Goal: Task Accomplishment & Management: Manage account settings

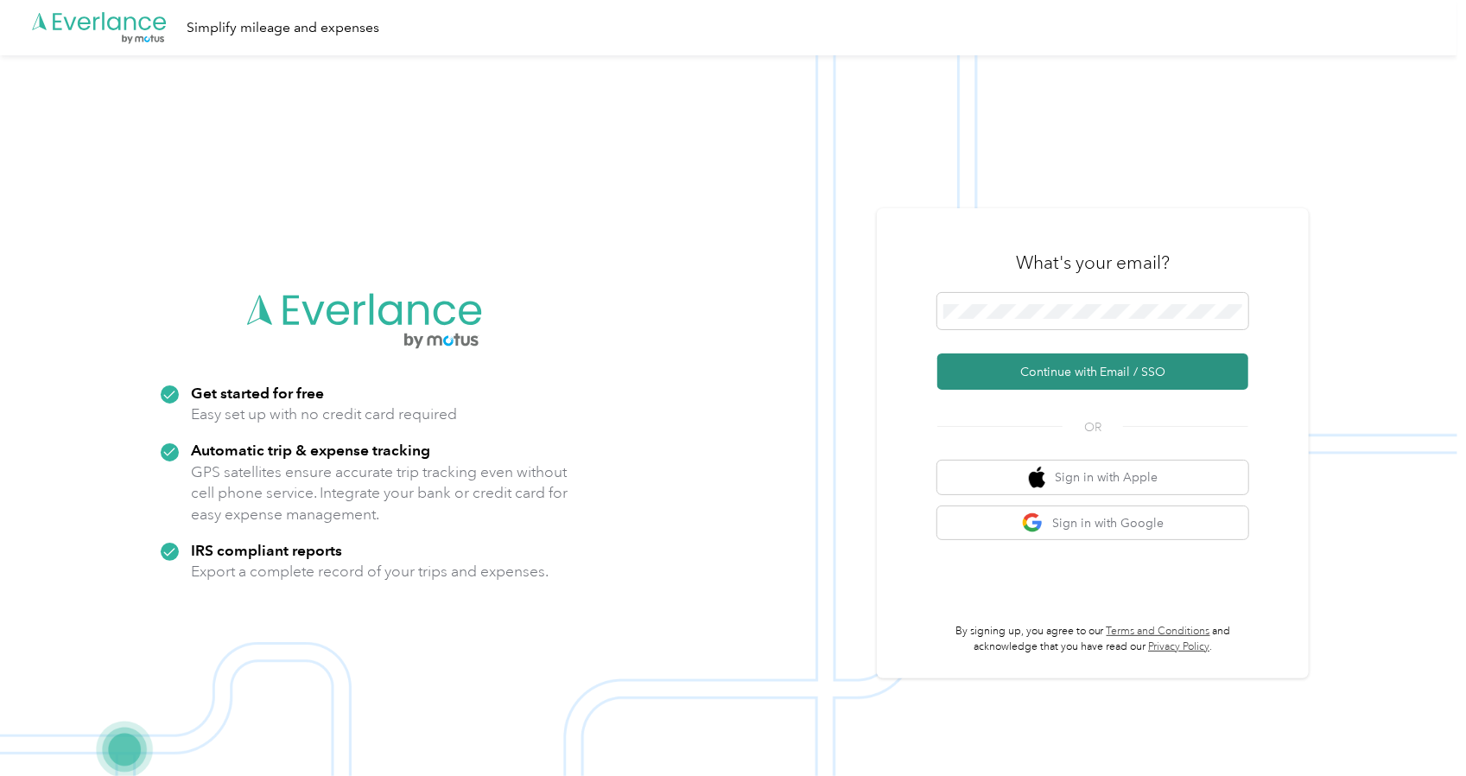
click at [1087, 370] on button "Continue with Email / SSO" at bounding box center [1092, 371] width 311 height 36
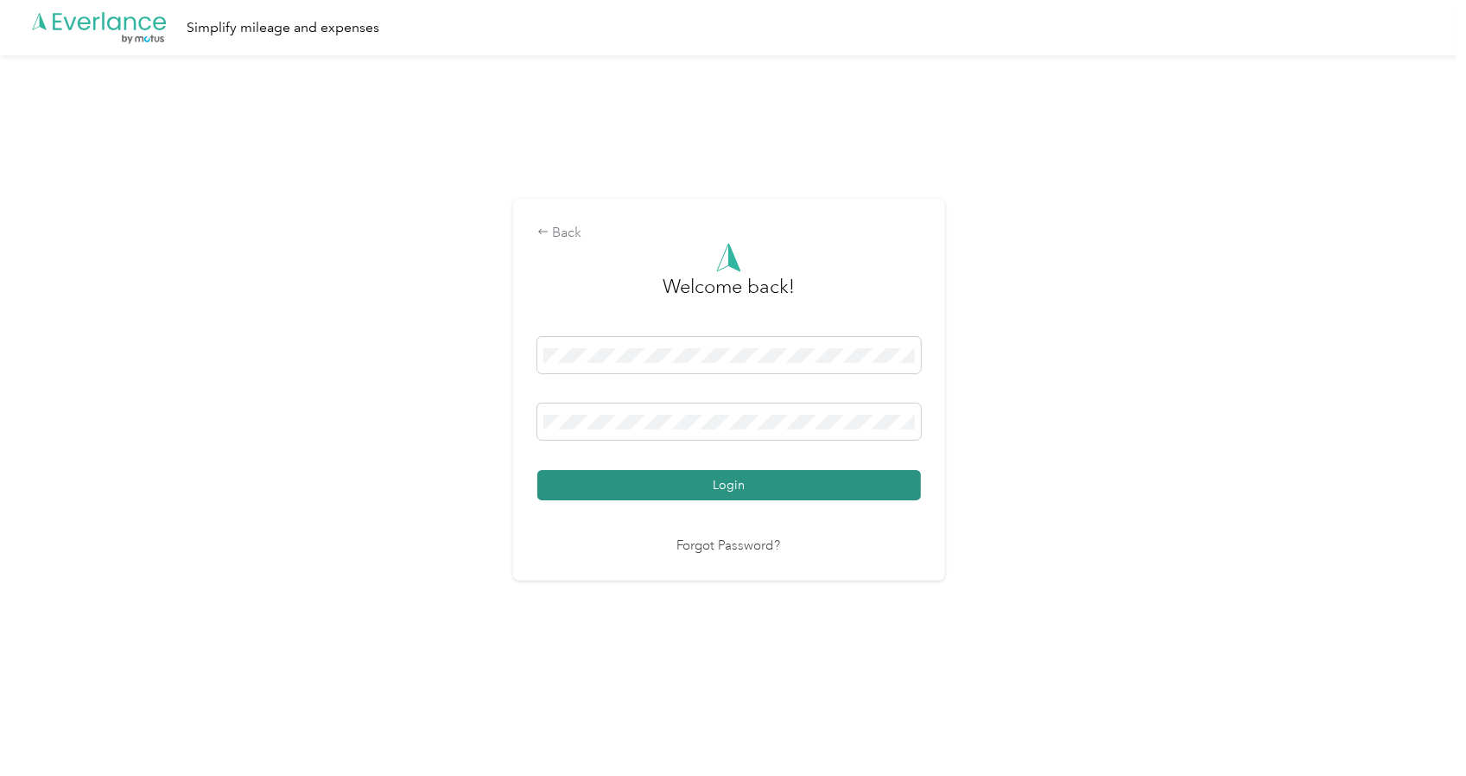
click at [705, 483] on button "Login" at bounding box center [728, 485] width 383 height 30
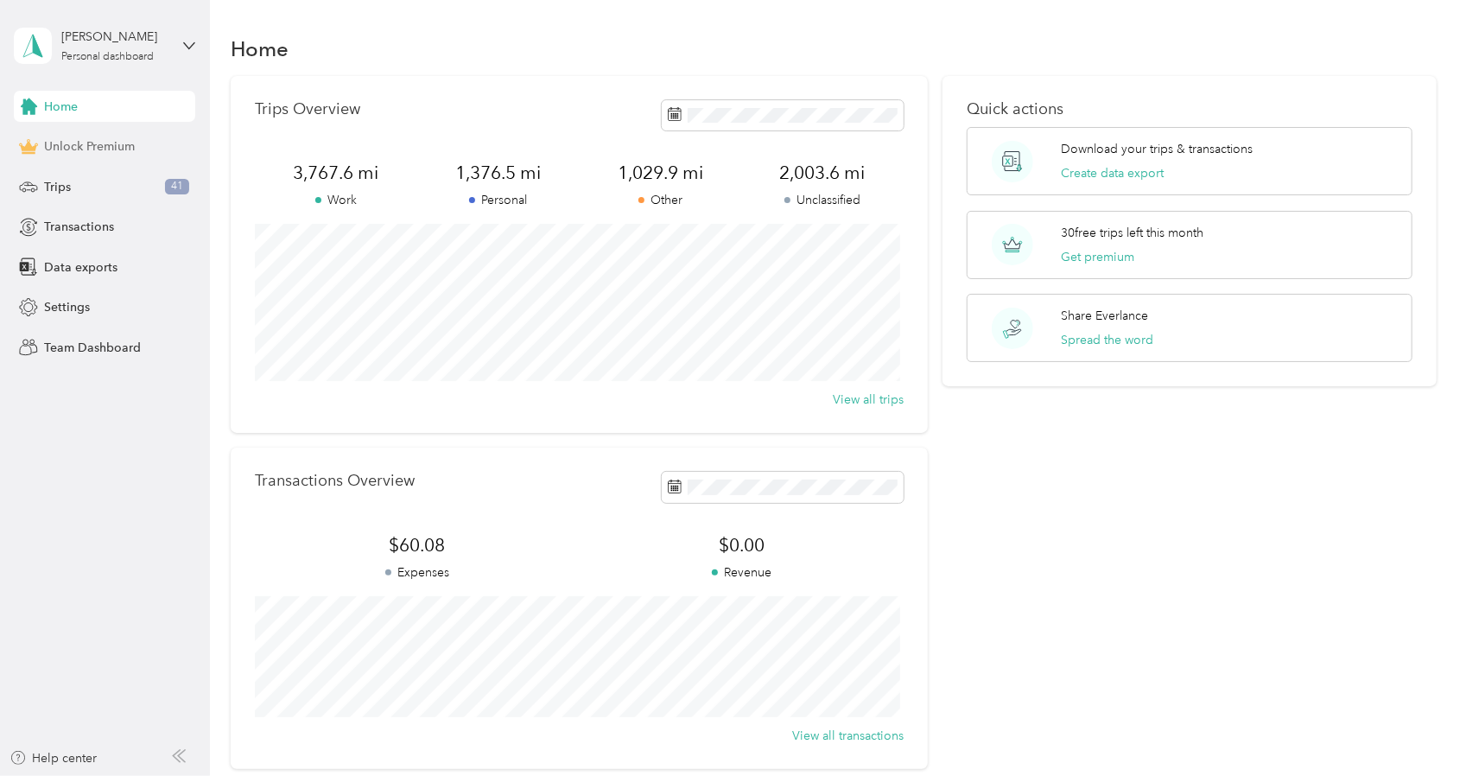
click at [80, 151] on span "Unlock Premium" at bounding box center [89, 146] width 91 height 18
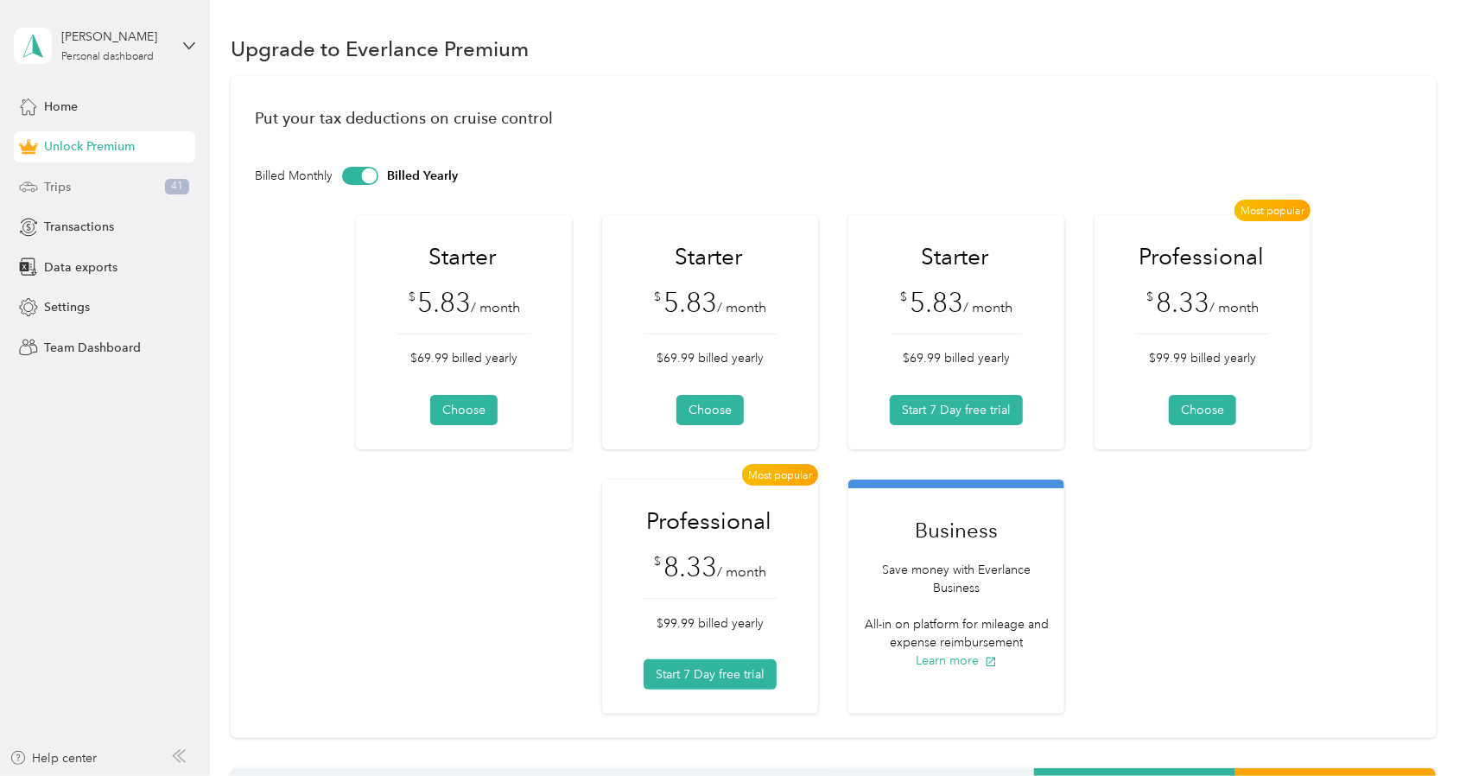
click at [60, 190] on span "Trips" at bounding box center [57, 187] width 27 height 18
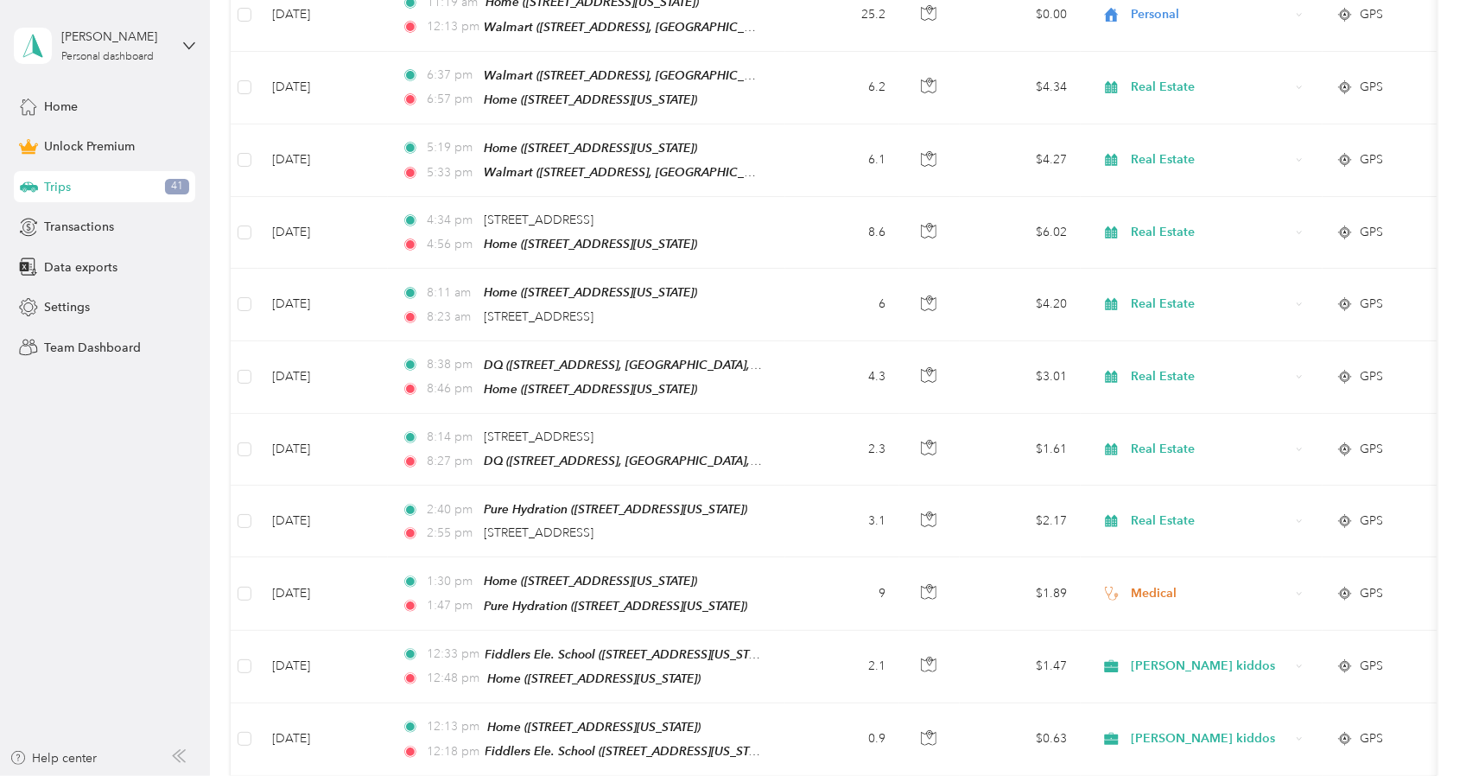
scroll to position [1756, 0]
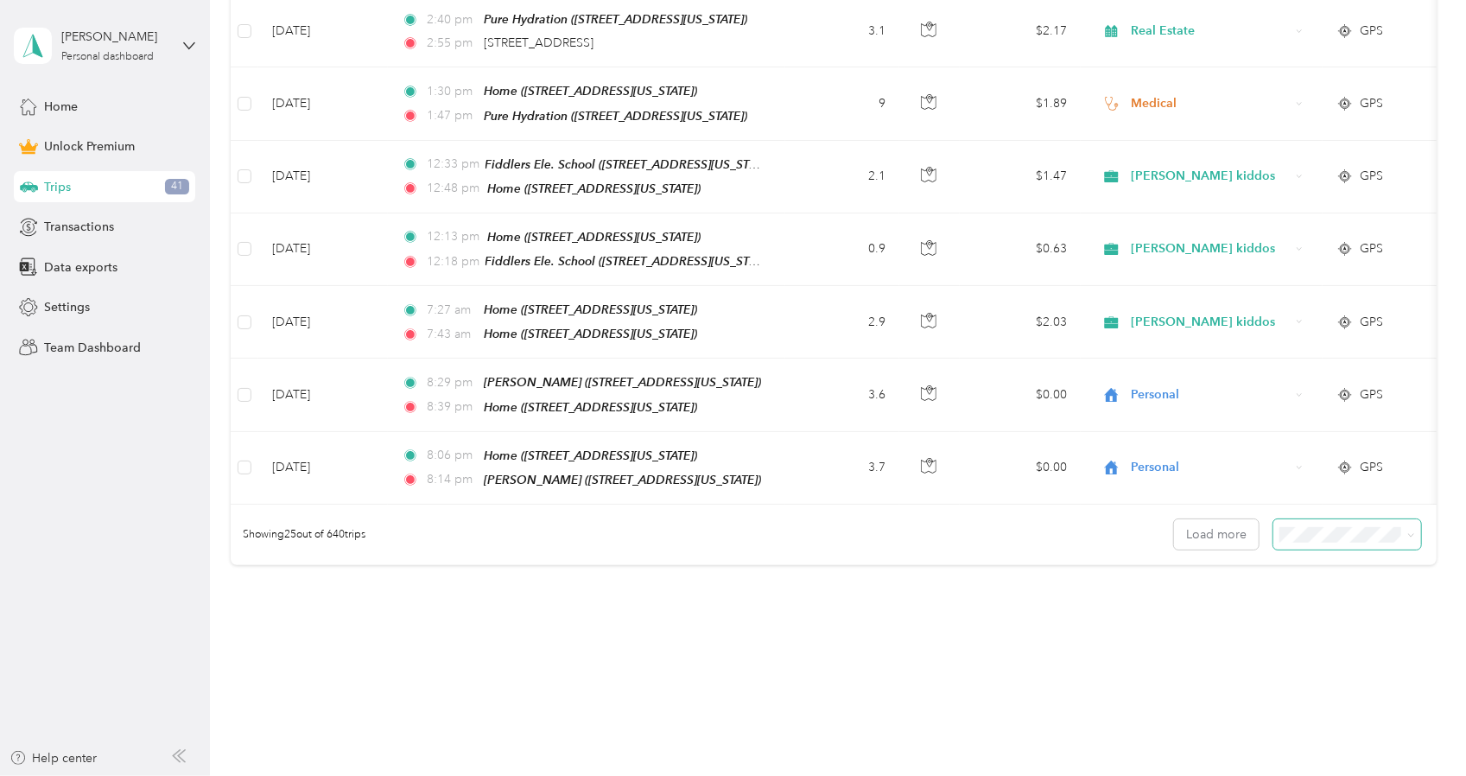
click at [1412, 519] on span at bounding box center [1347, 534] width 148 height 30
click at [1402, 525] on span at bounding box center [1408, 534] width 14 height 18
click at [1191, 519] on button "Load more" at bounding box center [1216, 534] width 85 height 30
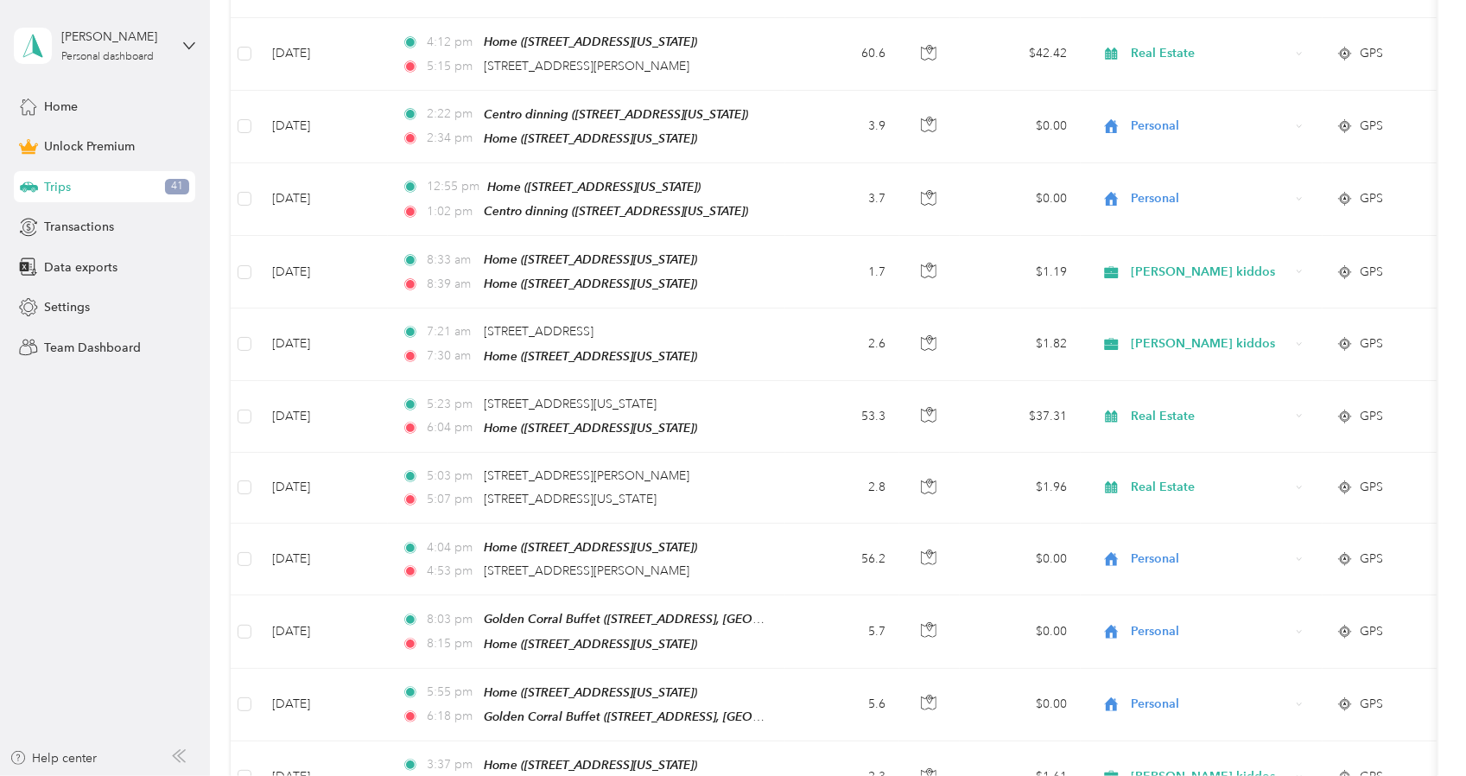
scroll to position [3524, 0]
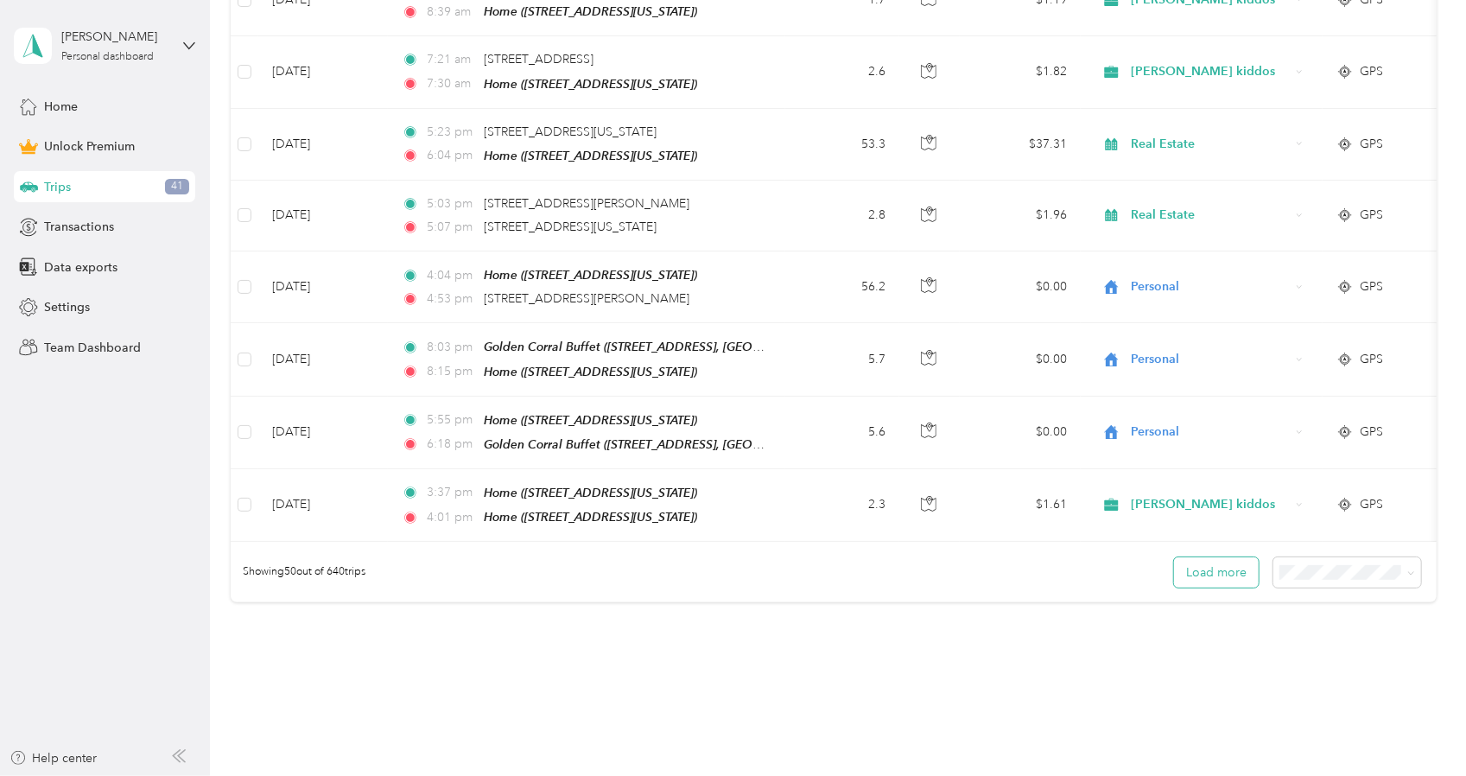
click at [1225, 557] on button "Load more" at bounding box center [1216, 572] width 85 height 30
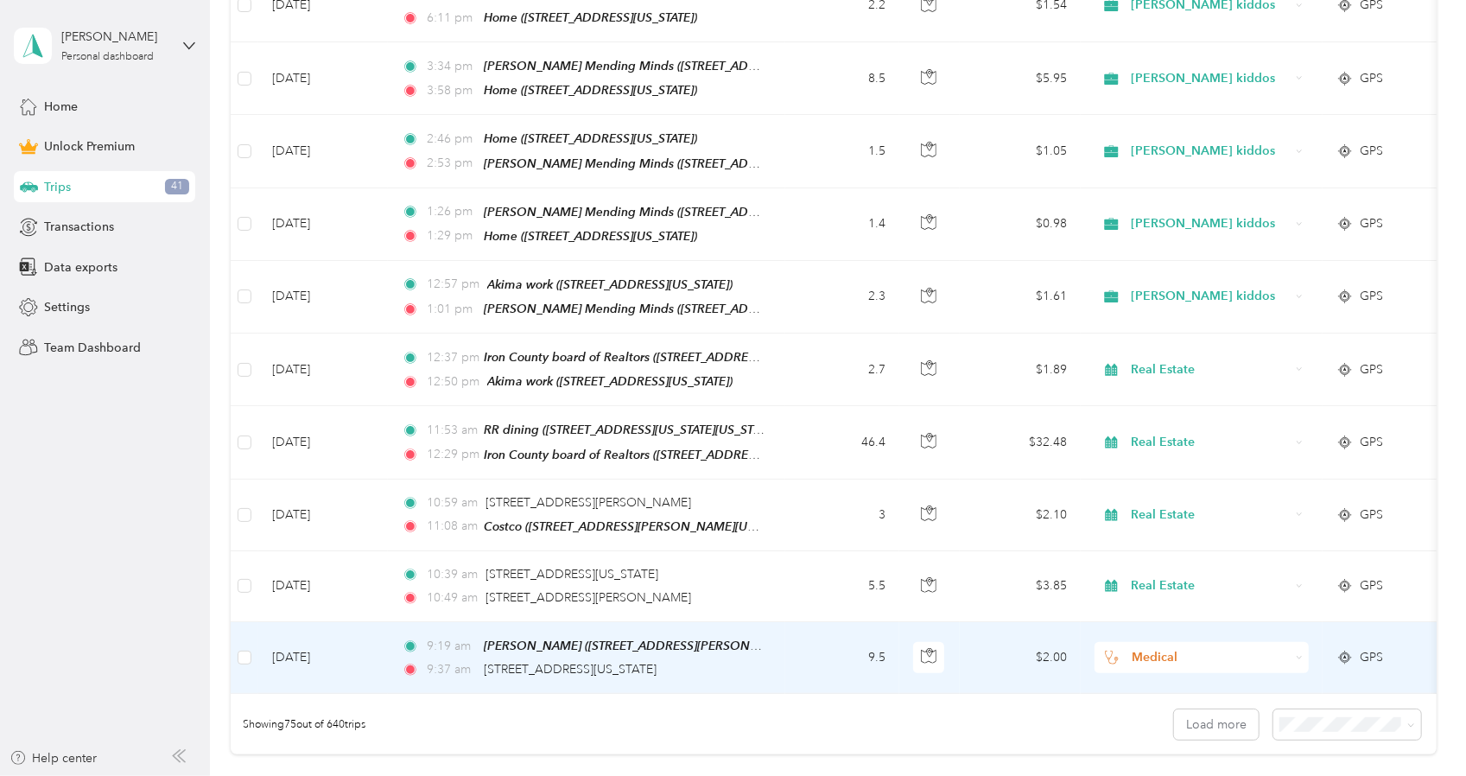
scroll to position [5293, 0]
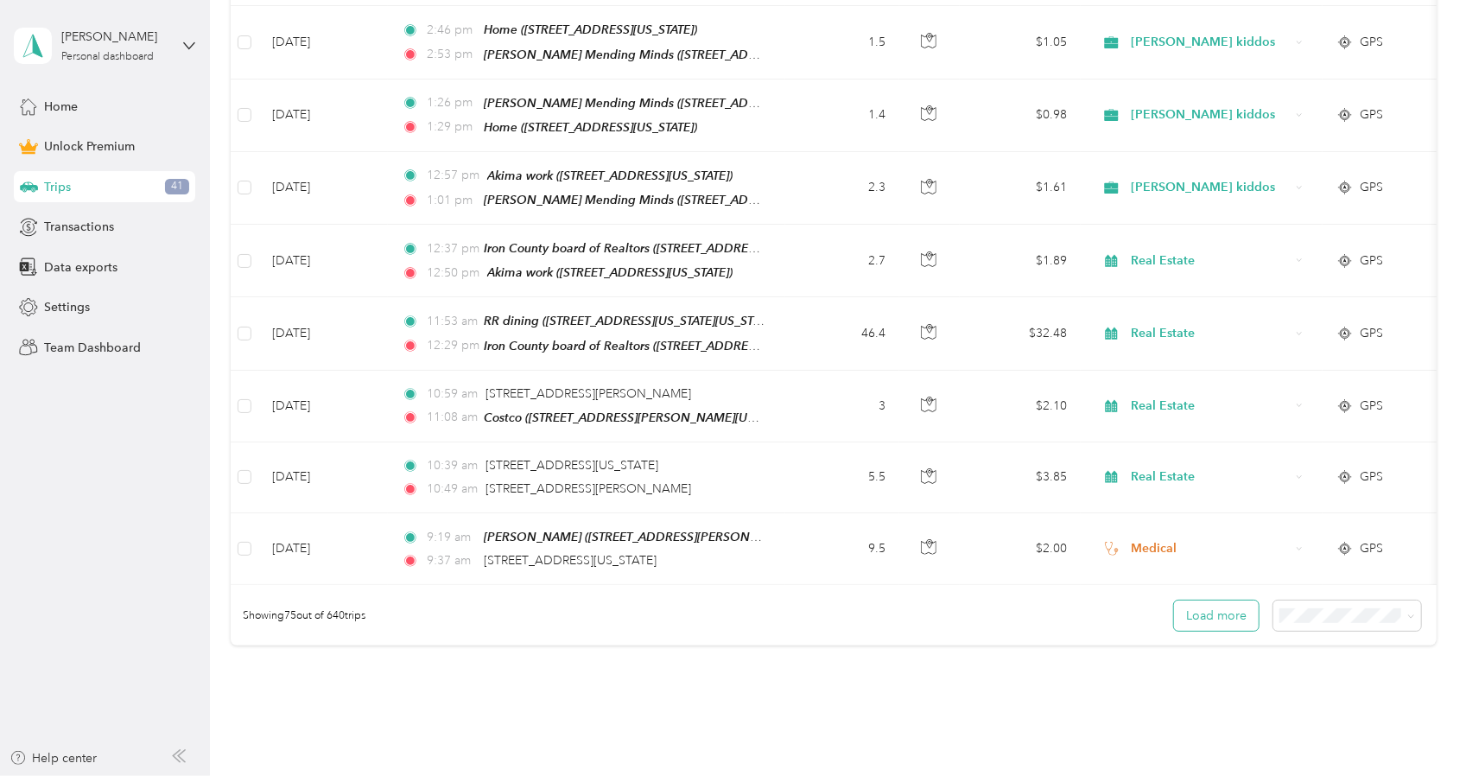
click at [1233, 600] on button "Load more" at bounding box center [1216, 615] width 85 height 30
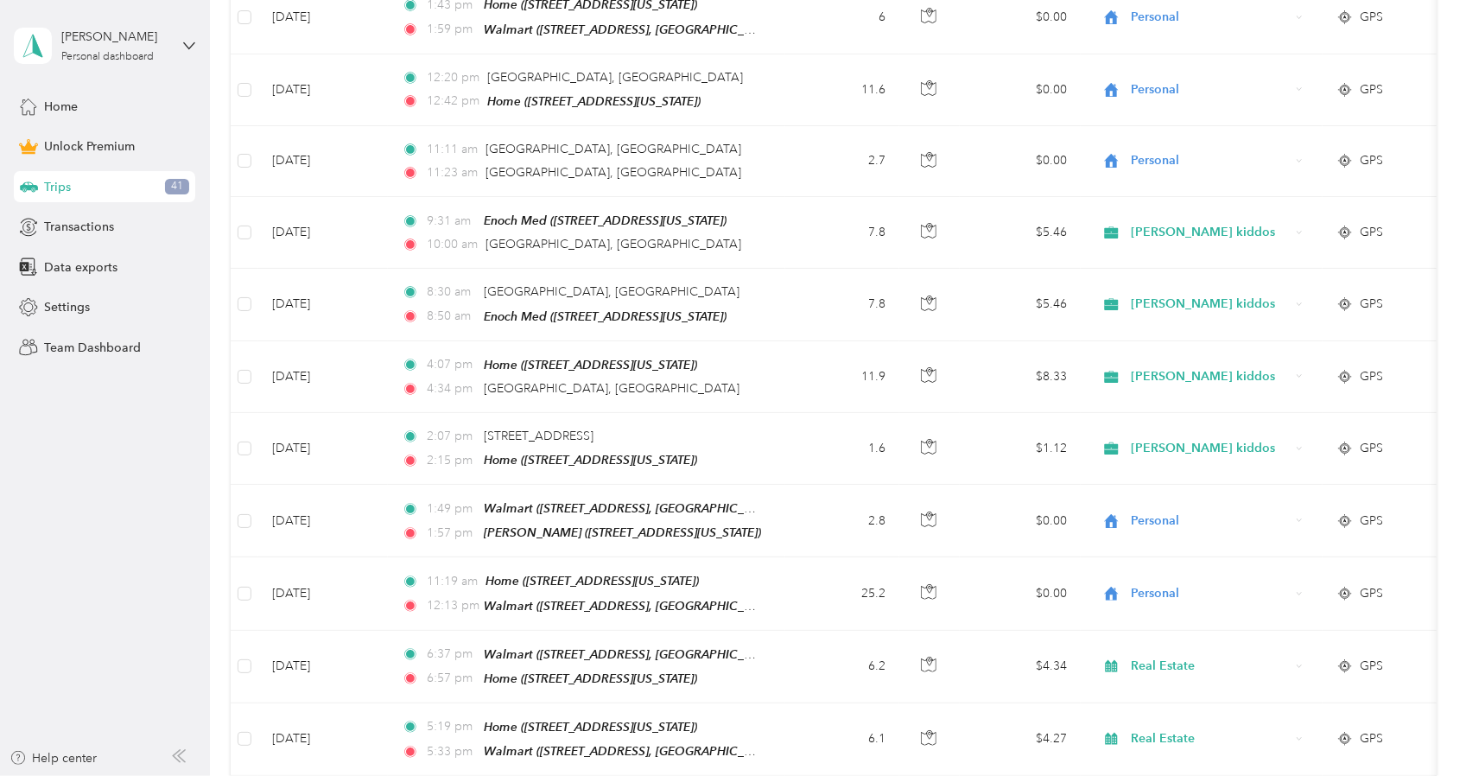
scroll to position [0, 0]
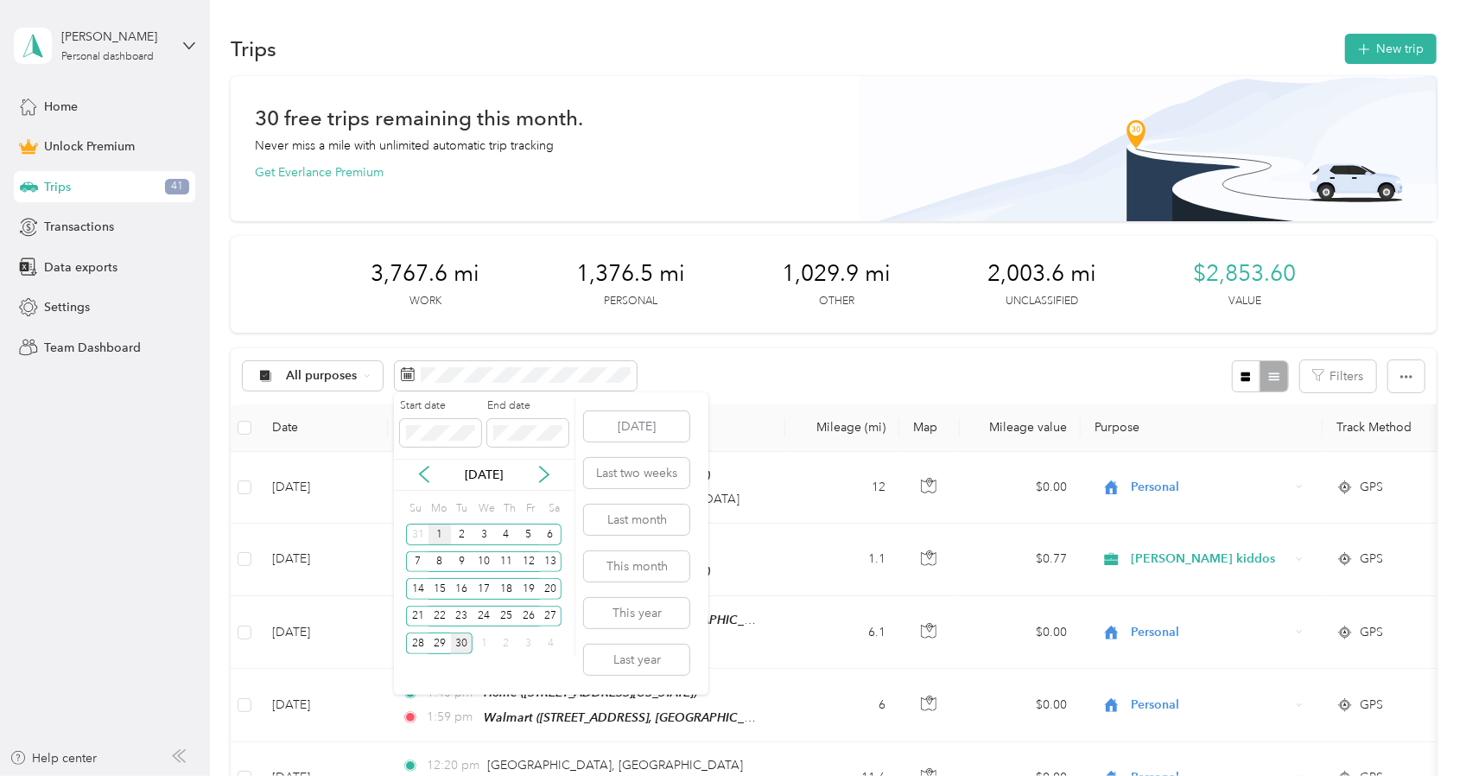
click at [440, 531] on div "1" at bounding box center [439, 534] width 22 height 22
click at [703, 401] on div "Start date End date [DATE] Su Mo Tu We Th Fr Sa 31 1 2 3 4 5 6 7 8 9 10 11 12 1…" at bounding box center [551, 543] width 314 height 302
click at [651, 567] on button "This month" at bounding box center [636, 566] width 105 height 30
